Goal: Information Seeking & Learning: Learn about a topic

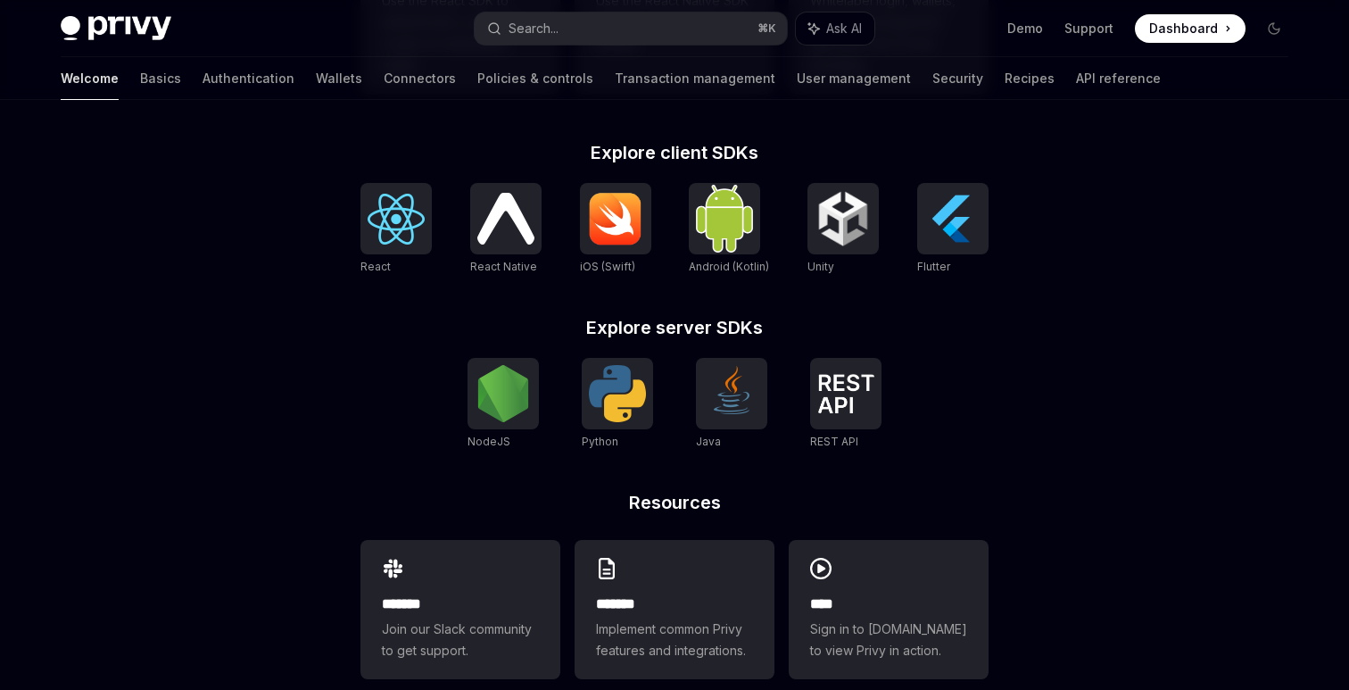
scroll to position [703, 0]
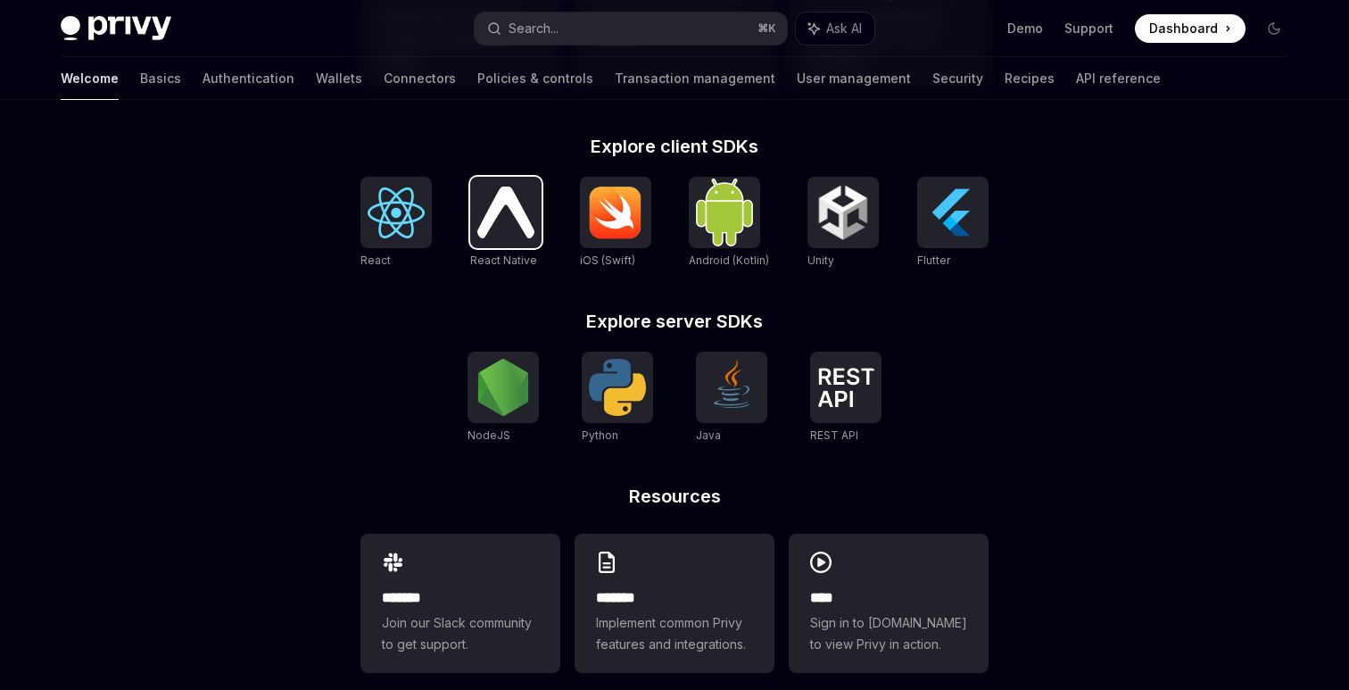
click at [496, 225] on img at bounding box center [505, 211] width 57 height 51
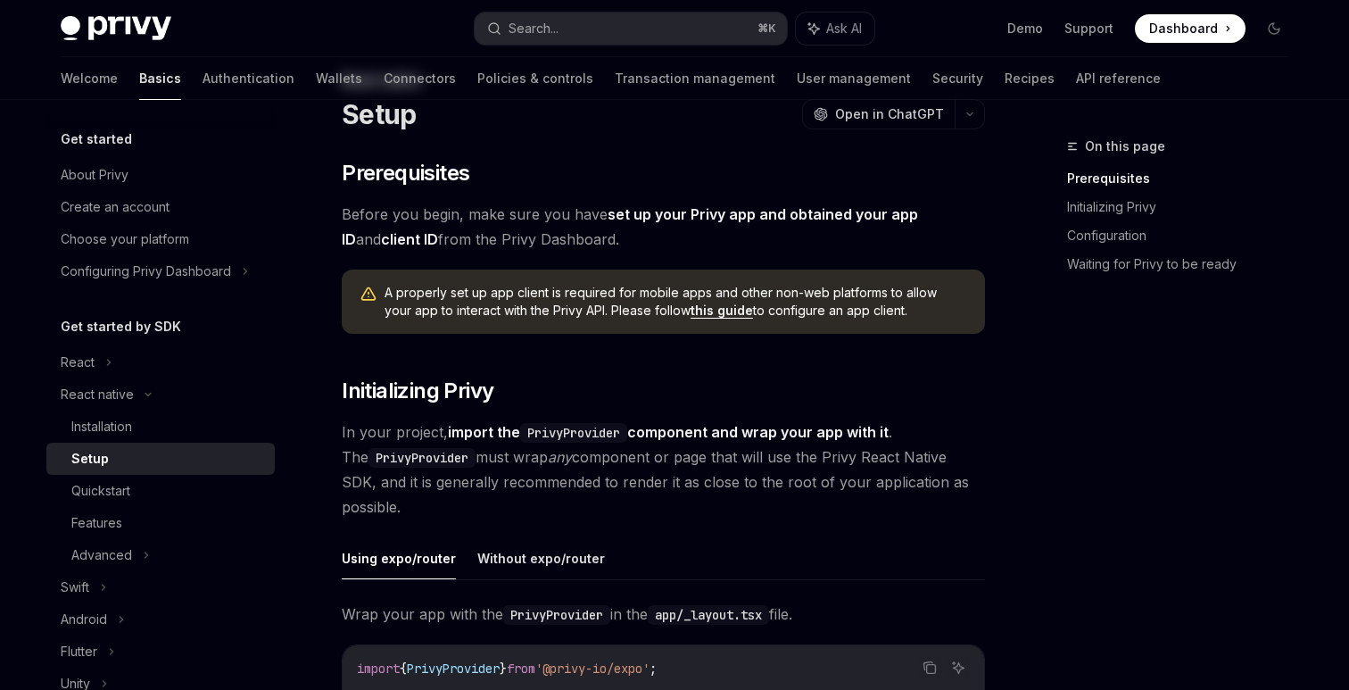
scroll to position [68, 0]
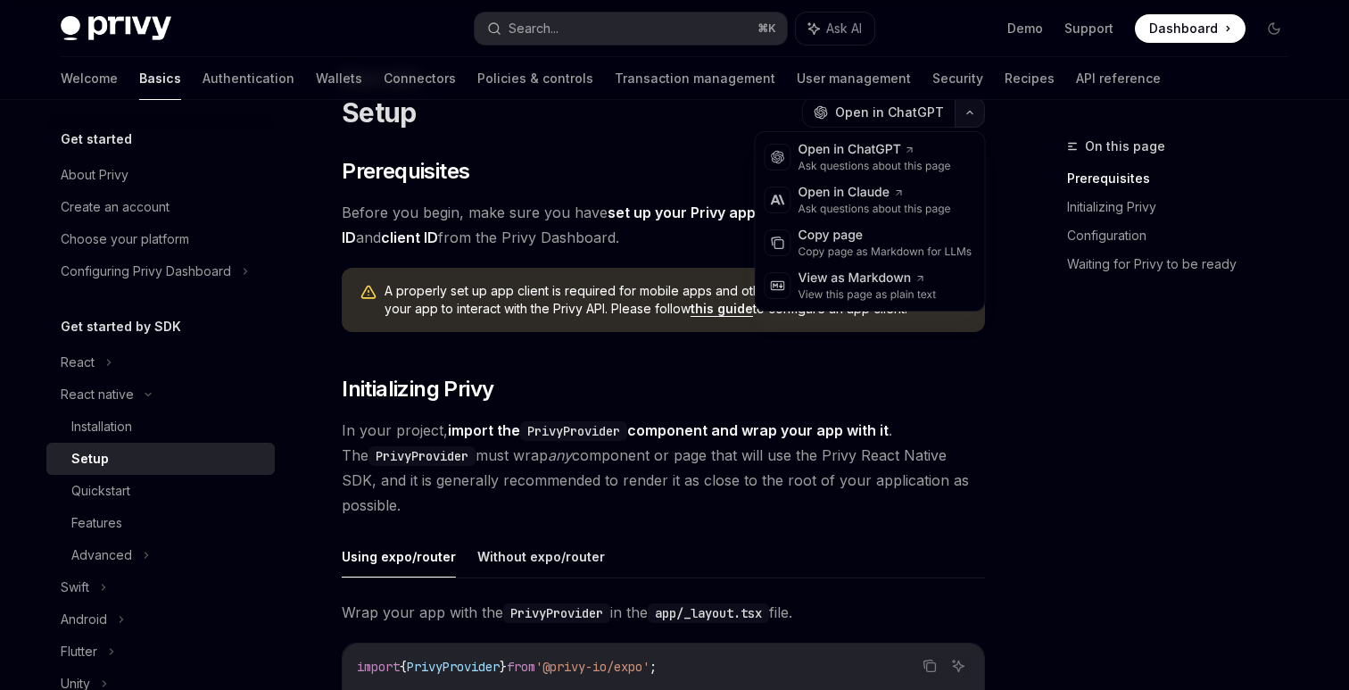
click at [977, 120] on button "button" at bounding box center [970, 112] width 30 height 30
click at [977, 109] on button "button" at bounding box center [970, 112] width 30 height 30
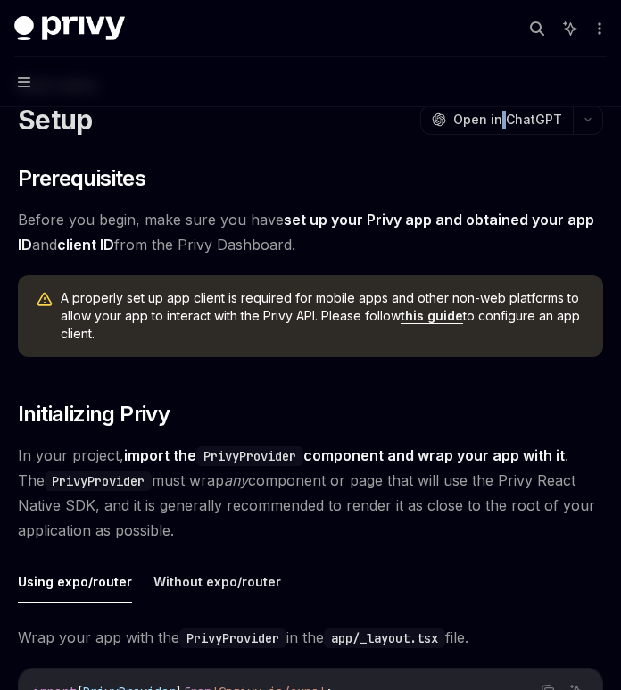
type textarea "*"
